Goal: Task Accomplishment & Management: Manage account settings

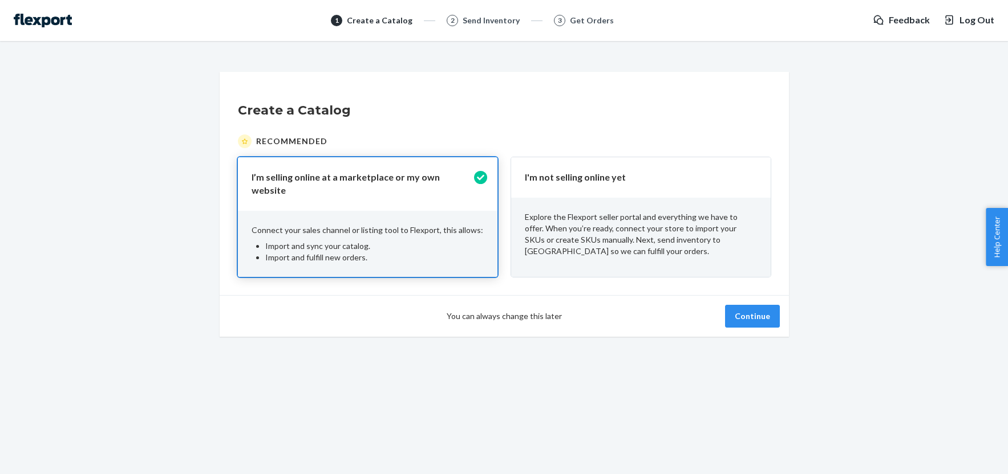
drag, startPoint x: 148, startPoint y: 193, endPoint x: 166, endPoint y: 197, distance: 18.6
click at [148, 193] on div "Create a Catalog Recommended I’m selling online at a marketplace or my own webs…" at bounding box center [504, 204] width 990 height 265
click at [744, 314] on button "Continue" at bounding box center [752, 316] width 55 height 23
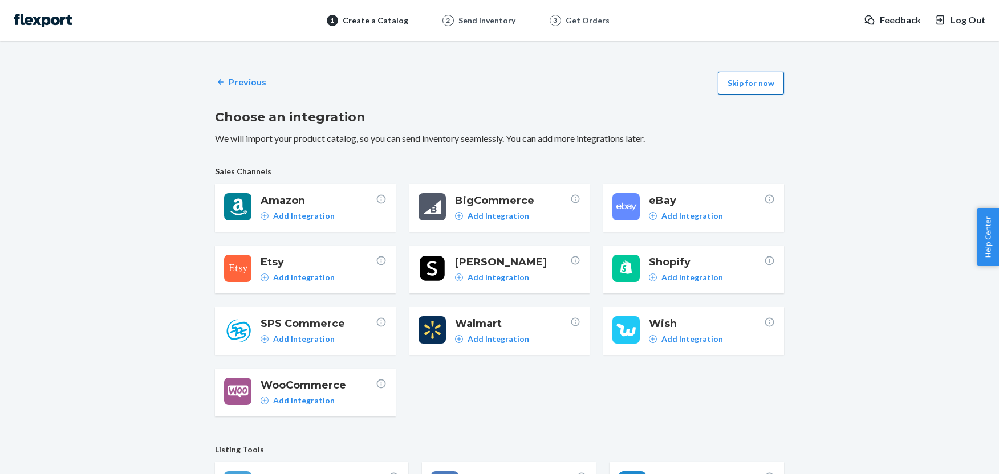
click at [763, 85] on button "Skip for now" at bounding box center [751, 83] width 66 height 23
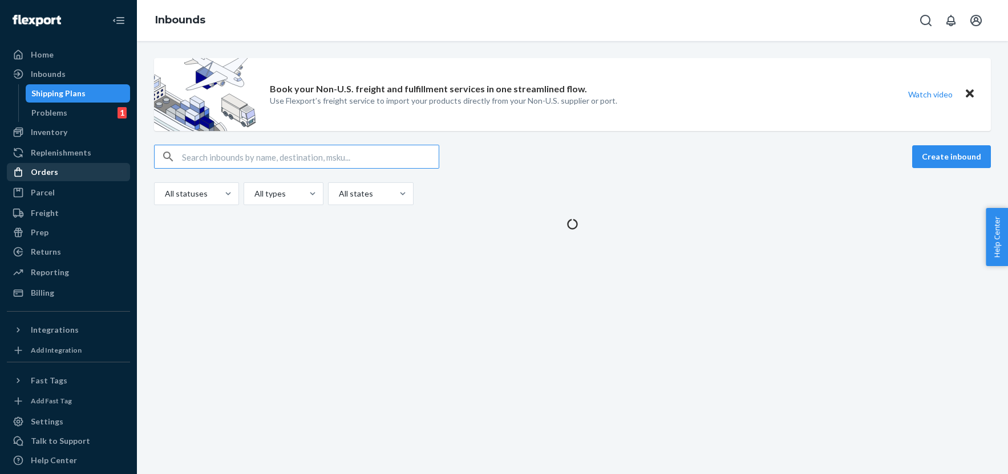
click at [54, 170] on div "Orders" at bounding box center [44, 171] width 27 height 11
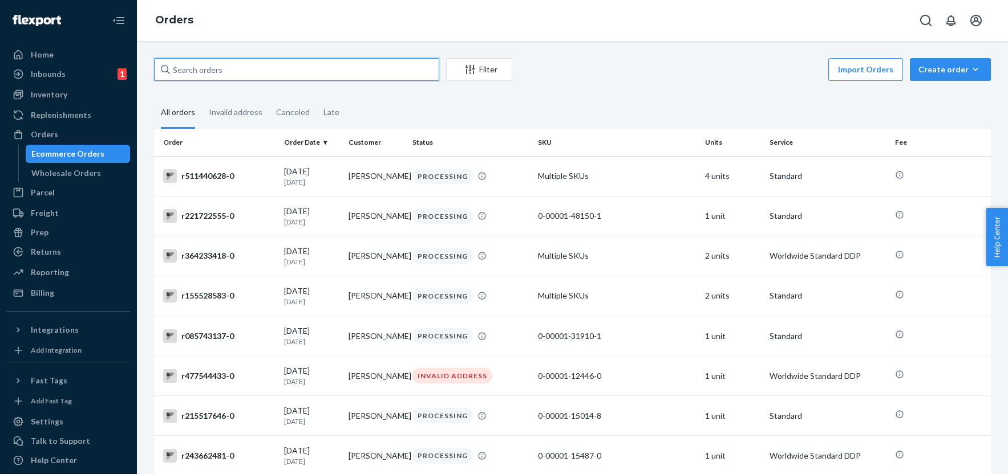
paste input "r246044315"
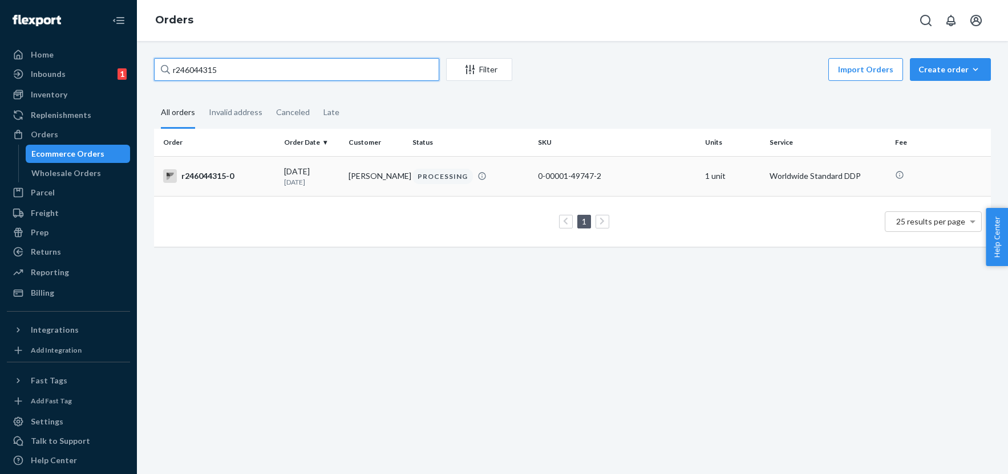
type input "r246044315"
click at [226, 174] on div "r246044315-0" at bounding box center [219, 176] width 112 height 14
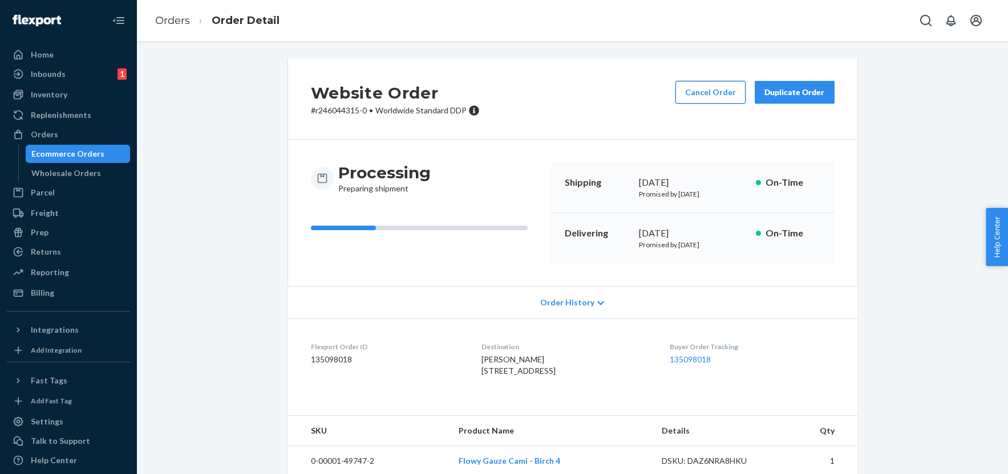
click at [703, 90] on button "Cancel Order" at bounding box center [710, 92] width 70 height 23
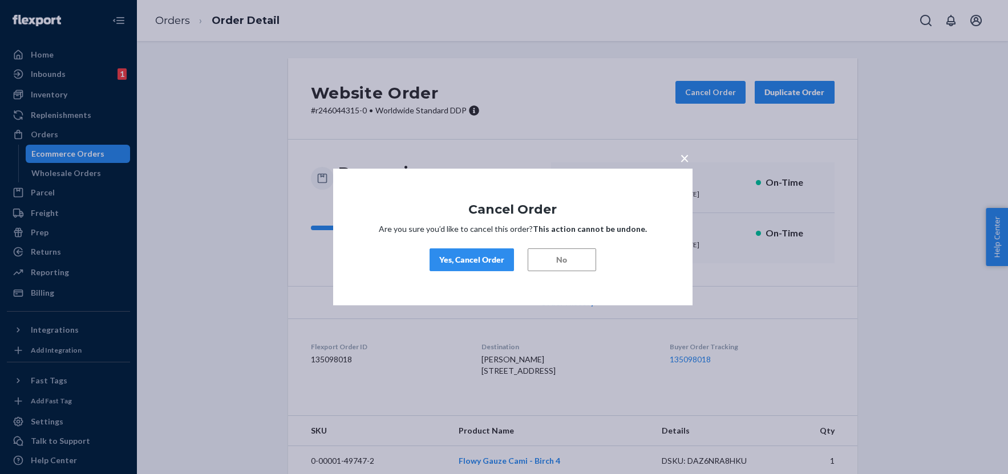
click at [450, 261] on div "Yes, Cancel Order" at bounding box center [471, 259] width 65 height 11
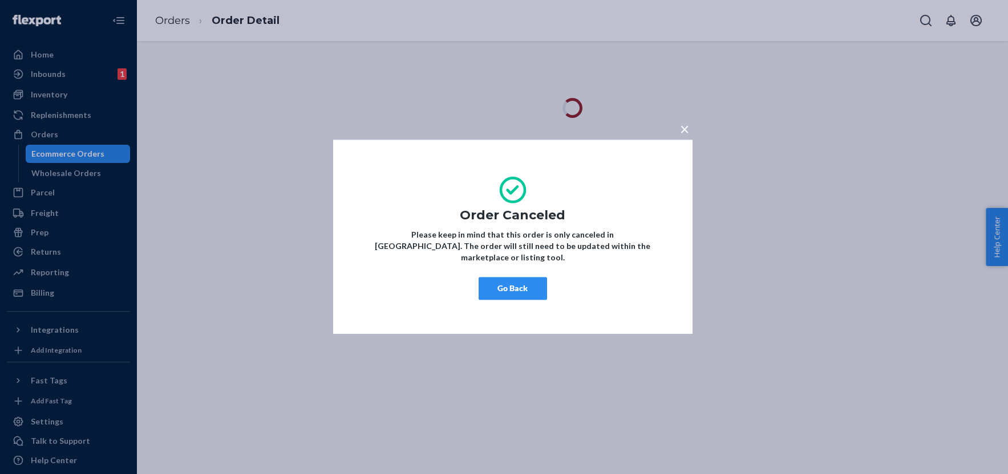
click at [494, 282] on button "Go Back" at bounding box center [512, 289] width 68 height 23
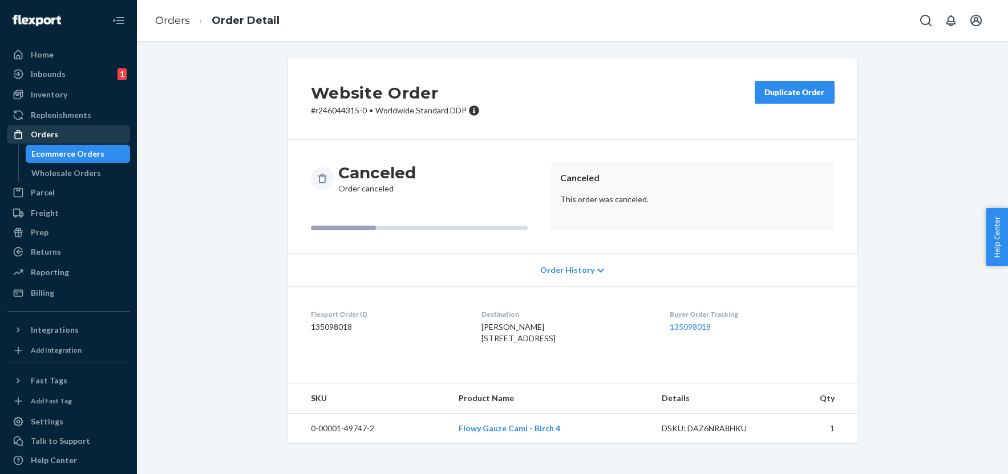
click at [91, 133] on div "Orders" at bounding box center [68, 135] width 121 height 16
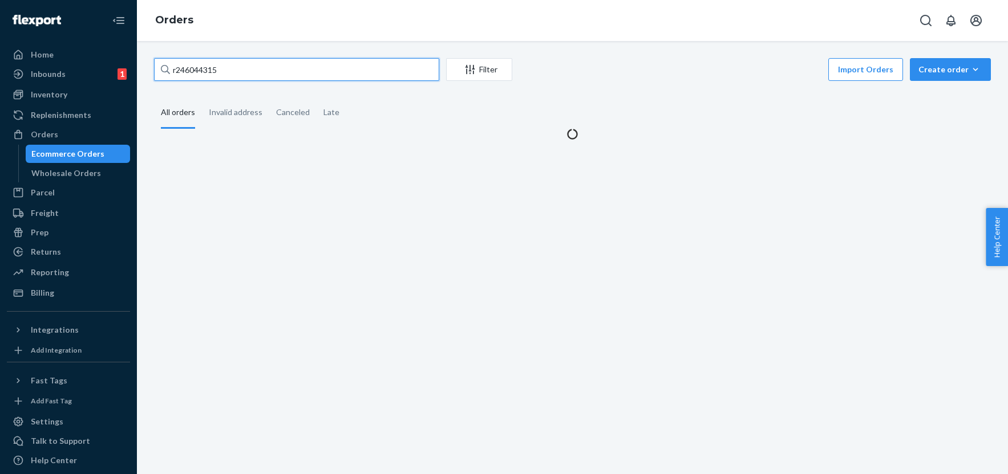
click at [223, 69] on input "r246044315" at bounding box center [296, 69] width 285 height 23
paste input "065778774"
type input "r065778774"
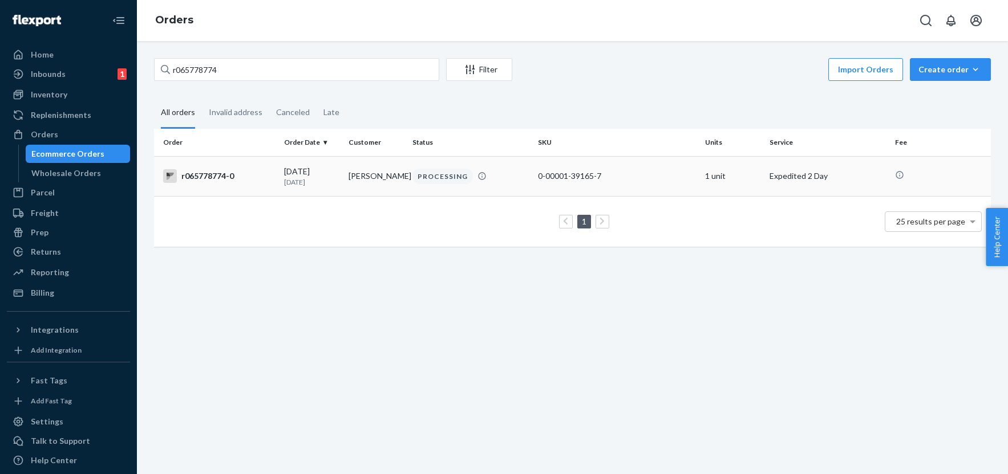
click at [218, 178] on div "r065778774-0" at bounding box center [219, 176] width 112 height 14
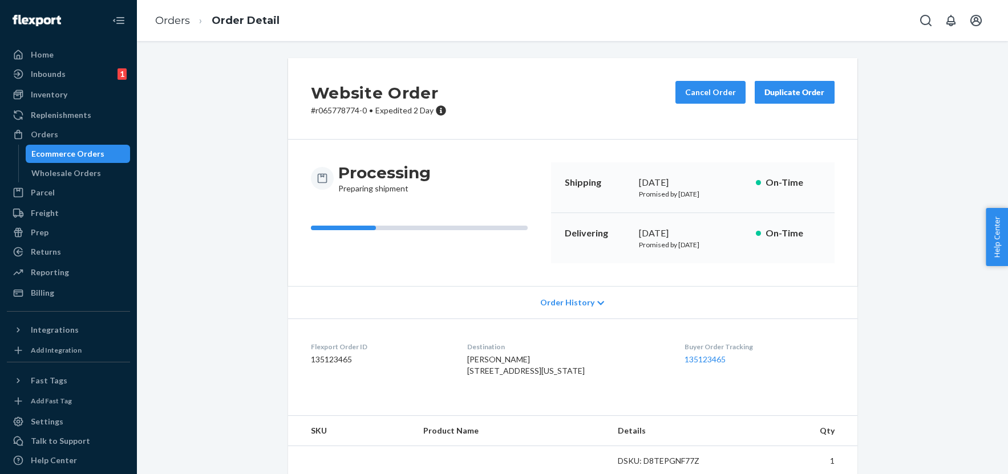
click at [602, 140] on div "Processing Preparing shipment Shipping [DATE] Promised by [DATE] On-Time Delive…" at bounding box center [572, 213] width 569 height 147
click at [689, 94] on button "Cancel Order" at bounding box center [710, 92] width 70 height 23
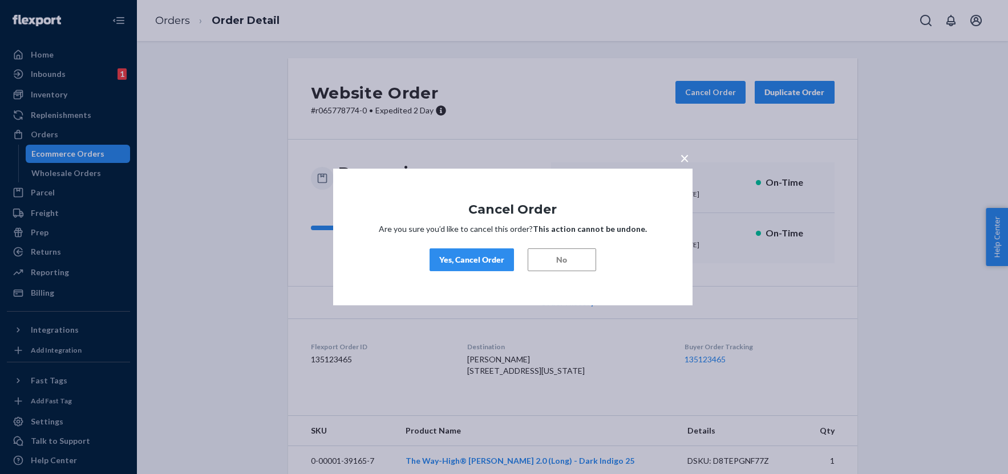
click at [480, 251] on button "Yes, Cancel Order" at bounding box center [471, 260] width 84 height 23
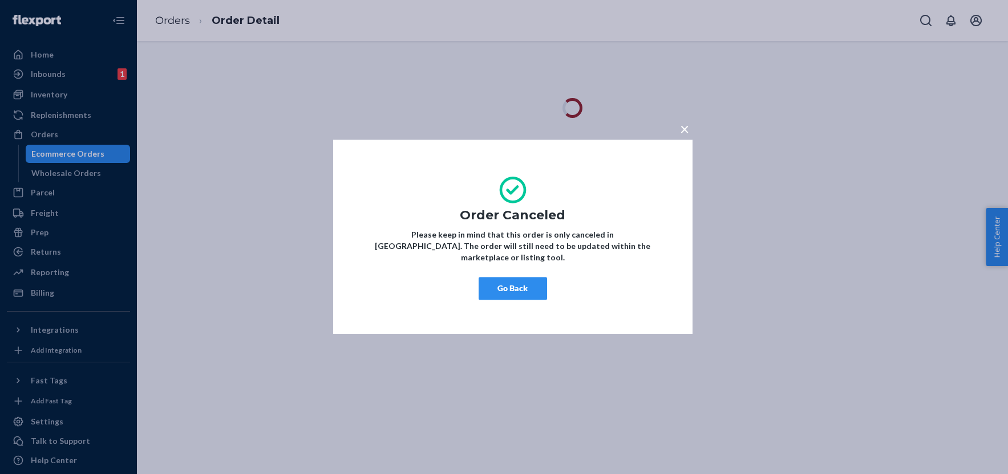
click at [530, 287] on button "Go Back" at bounding box center [512, 289] width 68 height 23
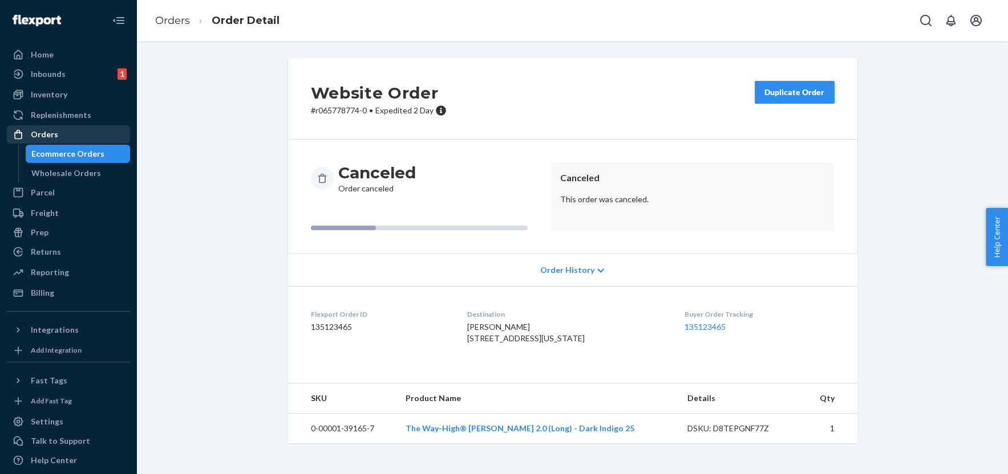
click at [82, 137] on div "Orders" at bounding box center [68, 135] width 121 height 16
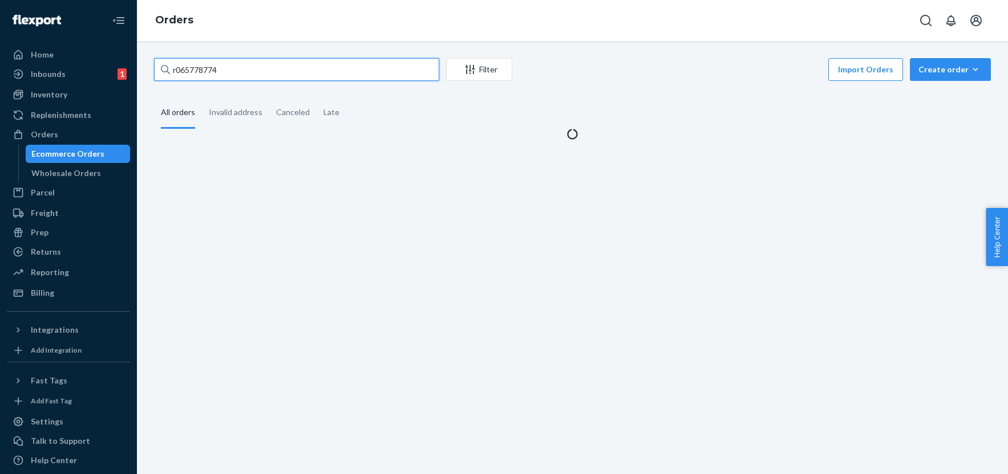
click at [283, 76] on input "r065778774" at bounding box center [296, 69] width 285 height 23
paste input "258625257"
type input "r258625257"
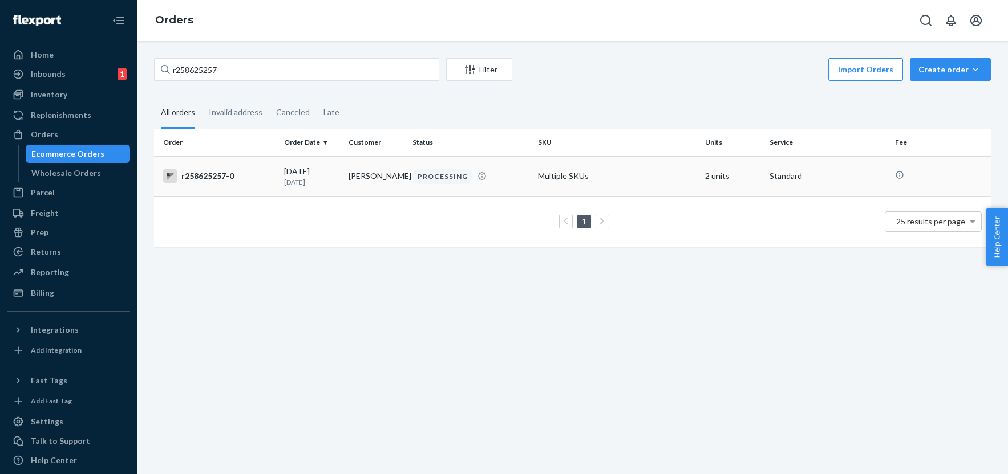
click at [243, 173] on div "r258625257-0" at bounding box center [219, 176] width 112 height 14
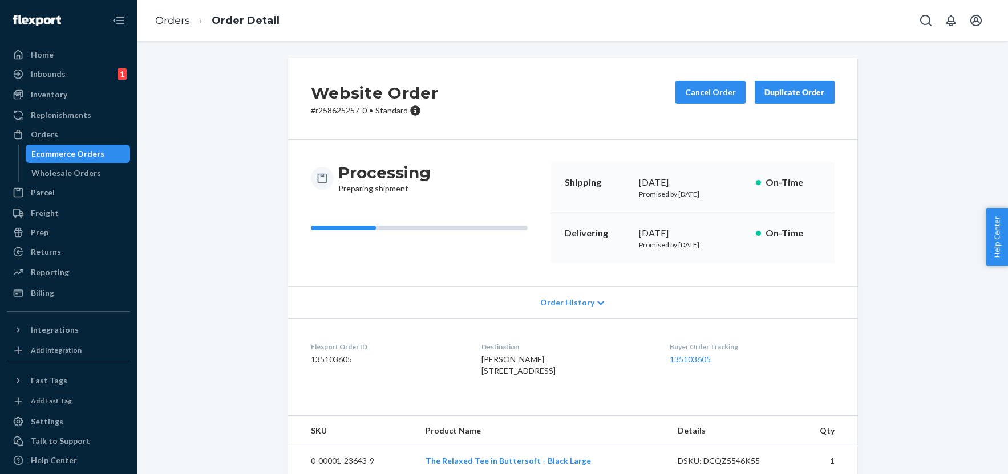
click at [226, 166] on div "Website Order # r258625257-0 • Standard Cancel Order Duplicate Order Processing…" at bounding box center [572, 401] width 854 height 687
click at [696, 89] on button "Cancel Order" at bounding box center [710, 92] width 70 height 23
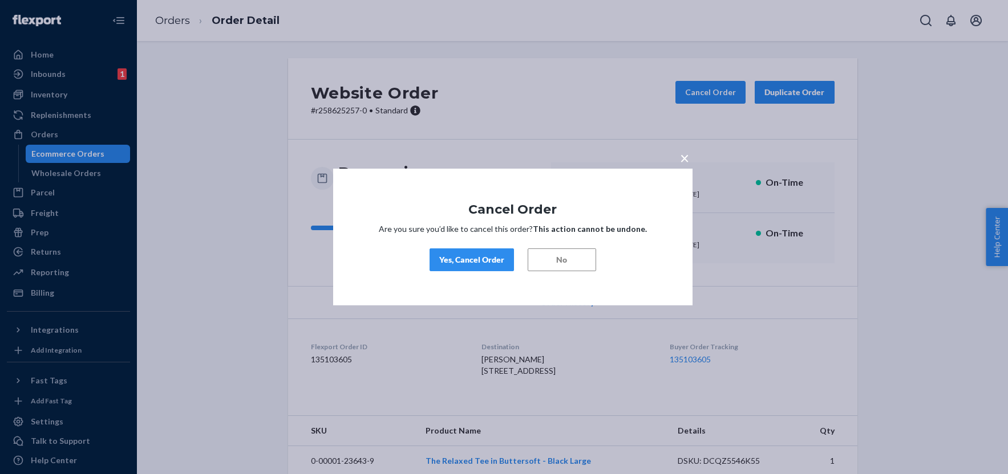
click at [451, 260] on div "Yes, Cancel Order" at bounding box center [471, 259] width 65 height 11
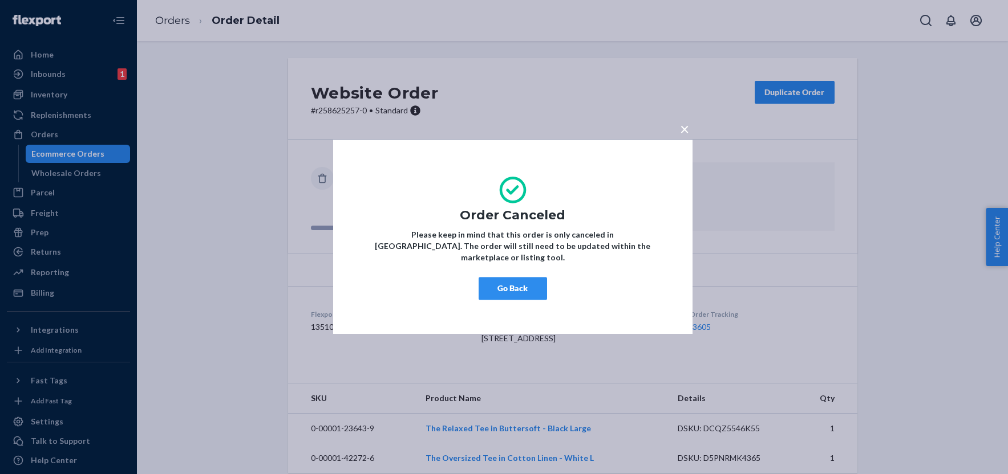
click at [513, 289] on button "Go Back" at bounding box center [512, 289] width 68 height 23
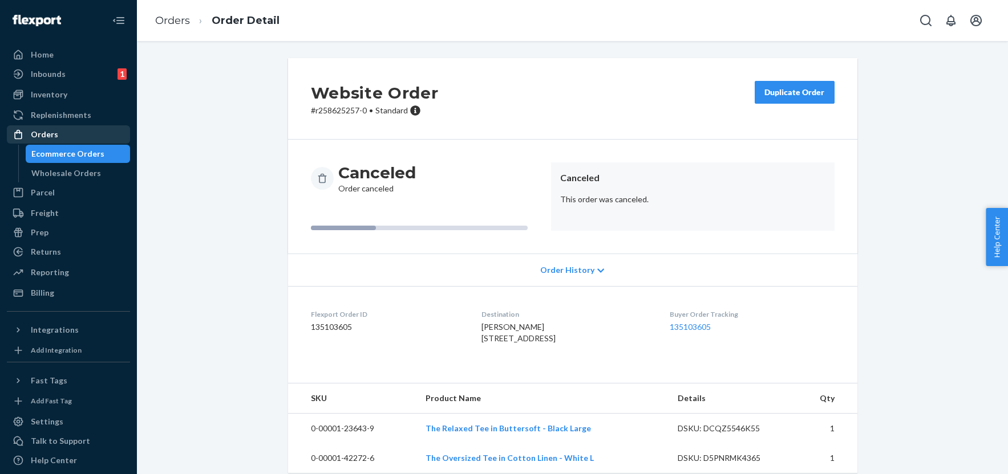
click at [80, 132] on div "Orders" at bounding box center [68, 135] width 121 height 16
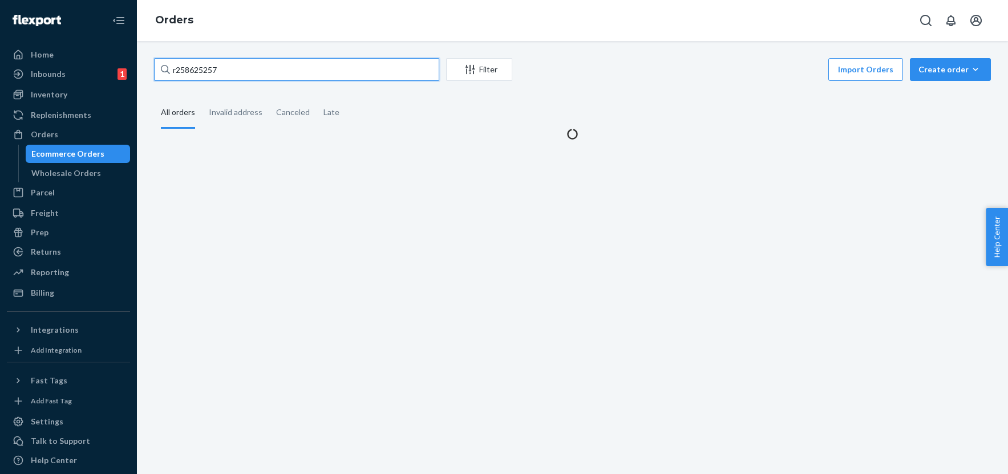
click at [247, 66] on input "r258625257" at bounding box center [296, 69] width 285 height 23
paste input "407040868"
type input "r407040868"
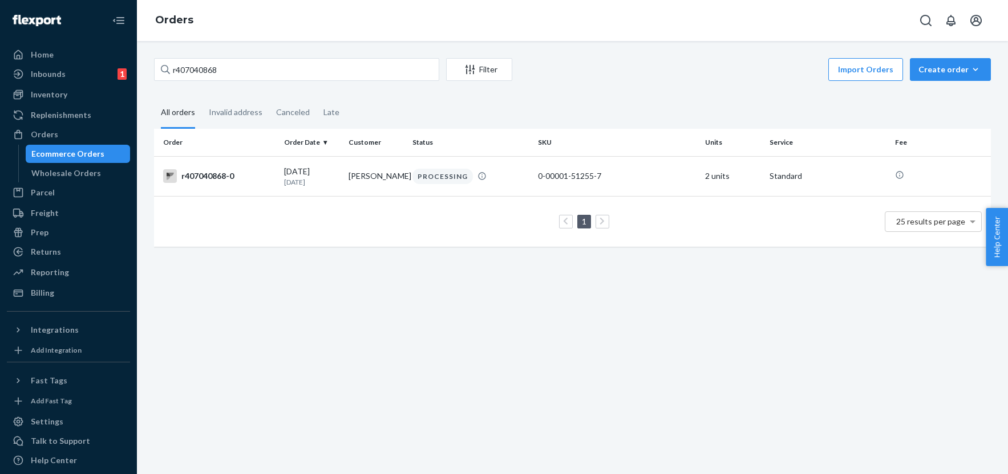
click at [399, 299] on div "r407040868 Filter Import Orders Create order Ecommerce order Removal order All …" at bounding box center [572, 257] width 871 height 433
click at [231, 178] on div "r407040868-0" at bounding box center [219, 176] width 112 height 14
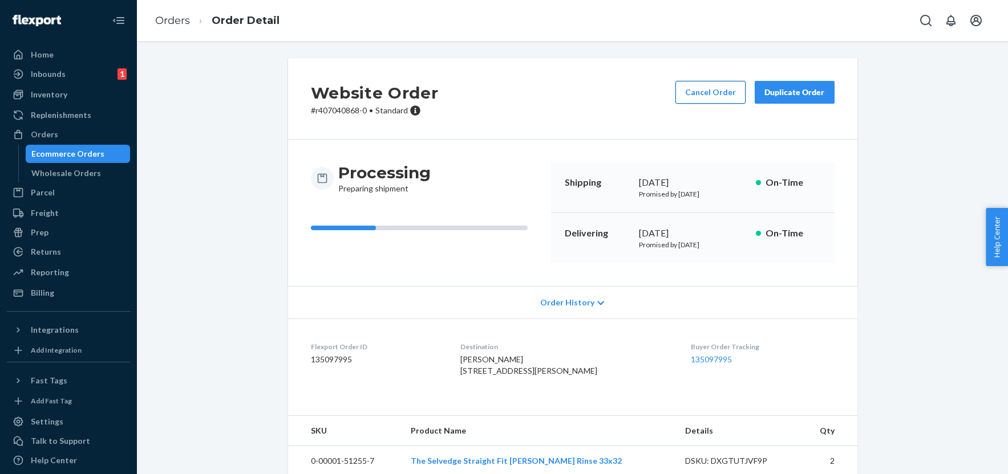
click at [721, 94] on button "Cancel Order" at bounding box center [710, 92] width 70 height 23
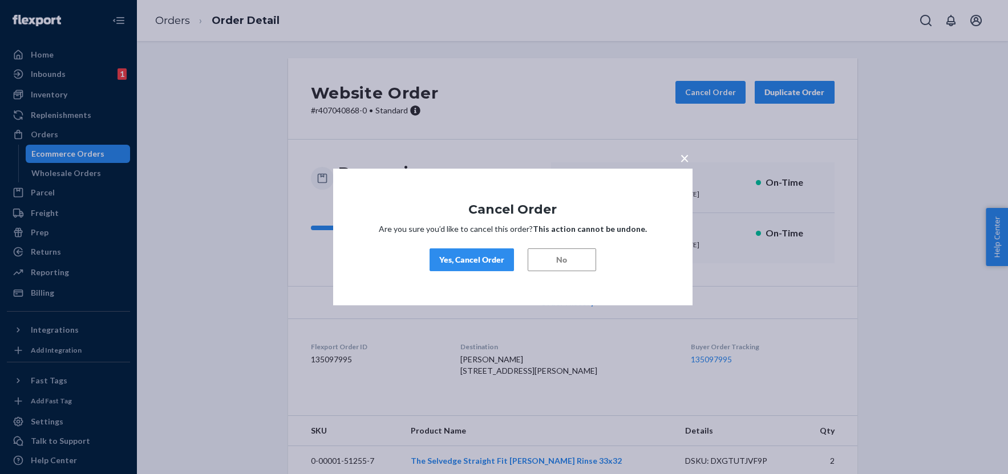
click at [468, 257] on div "Yes, Cancel Order" at bounding box center [471, 259] width 65 height 11
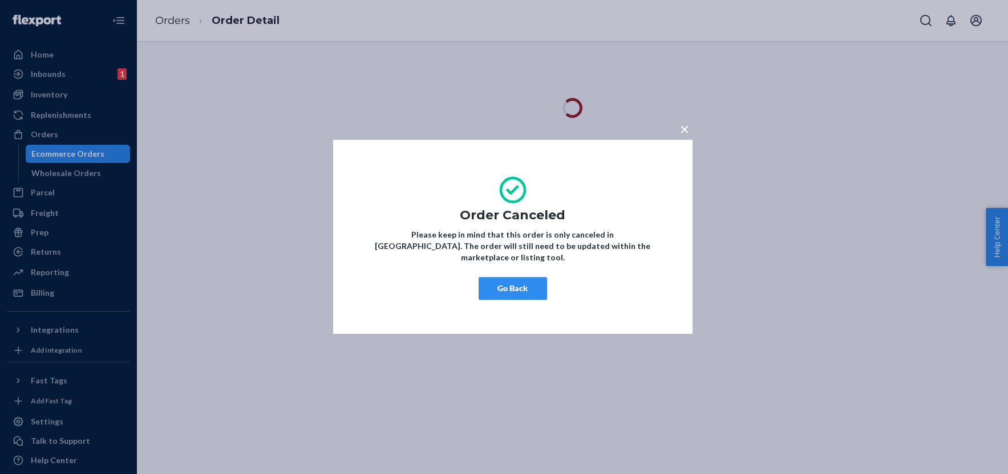
click at [523, 292] on button "Go Back" at bounding box center [512, 289] width 68 height 23
